Goal: Check status: Check status

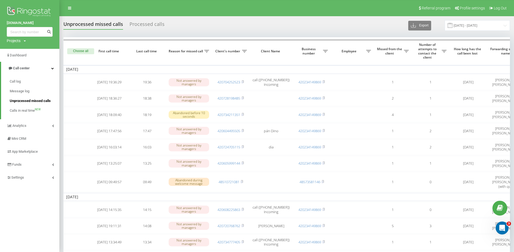
click at [30, 99] on span "Unprocessed missed calls" at bounding box center [30, 100] width 41 height 5
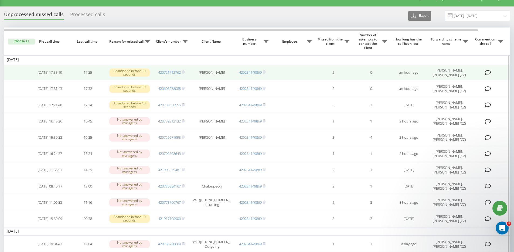
scroll to position [9, 0]
